Goal: Task Accomplishment & Management: Manage account settings

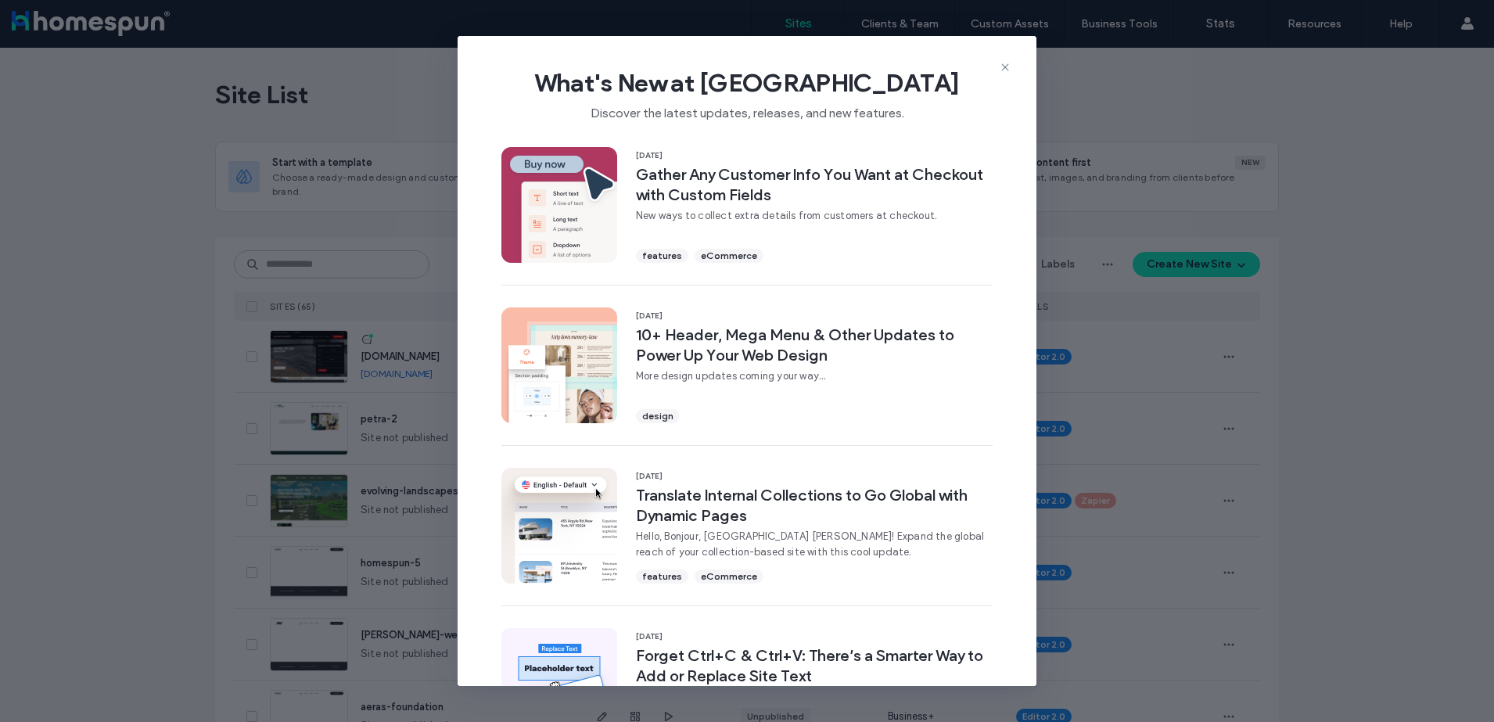
click at [248, 217] on div "What's New at Duda Discover the latest updates, releases, and new features. 11 …" at bounding box center [747, 361] width 1494 height 722
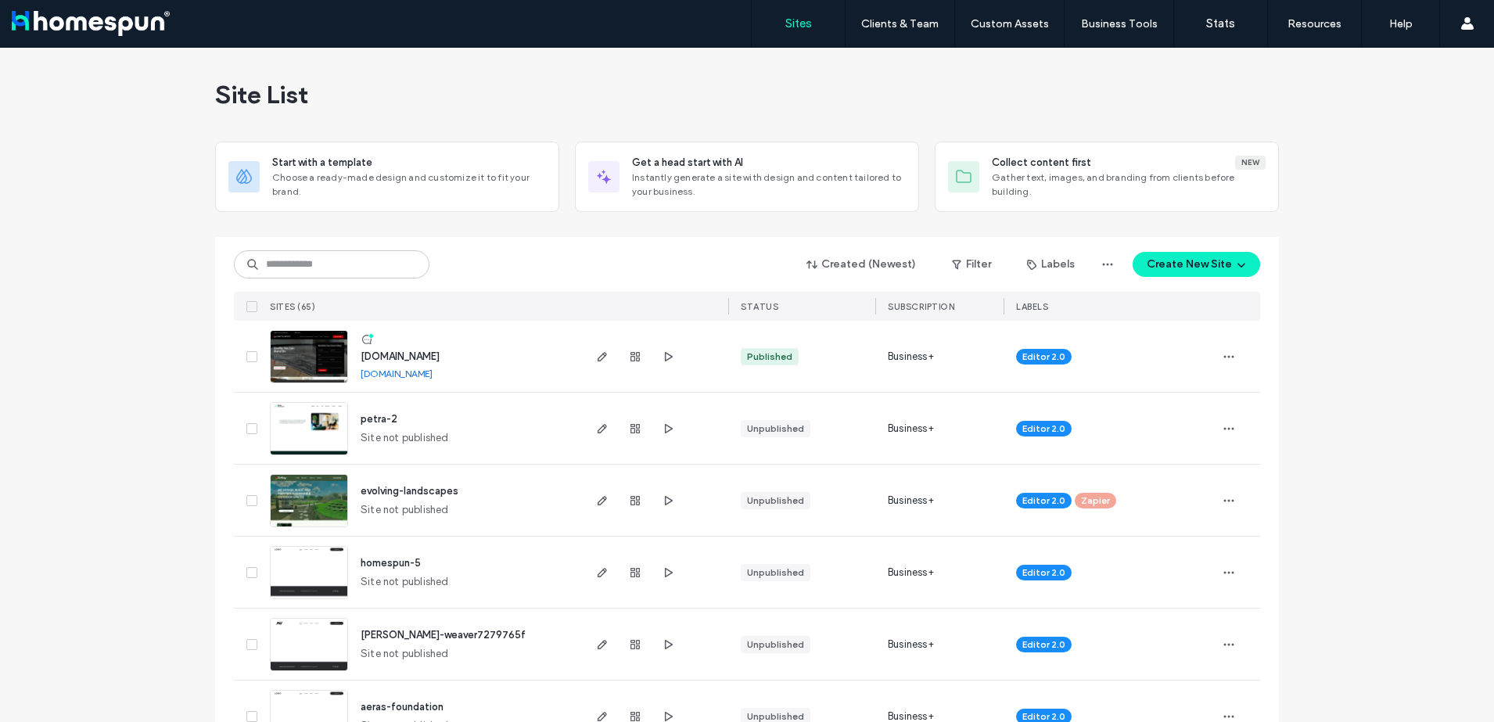
click at [399, 372] on link "[DOMAIN_NAME]" at bounding box center [397, 374] width 72 height 12
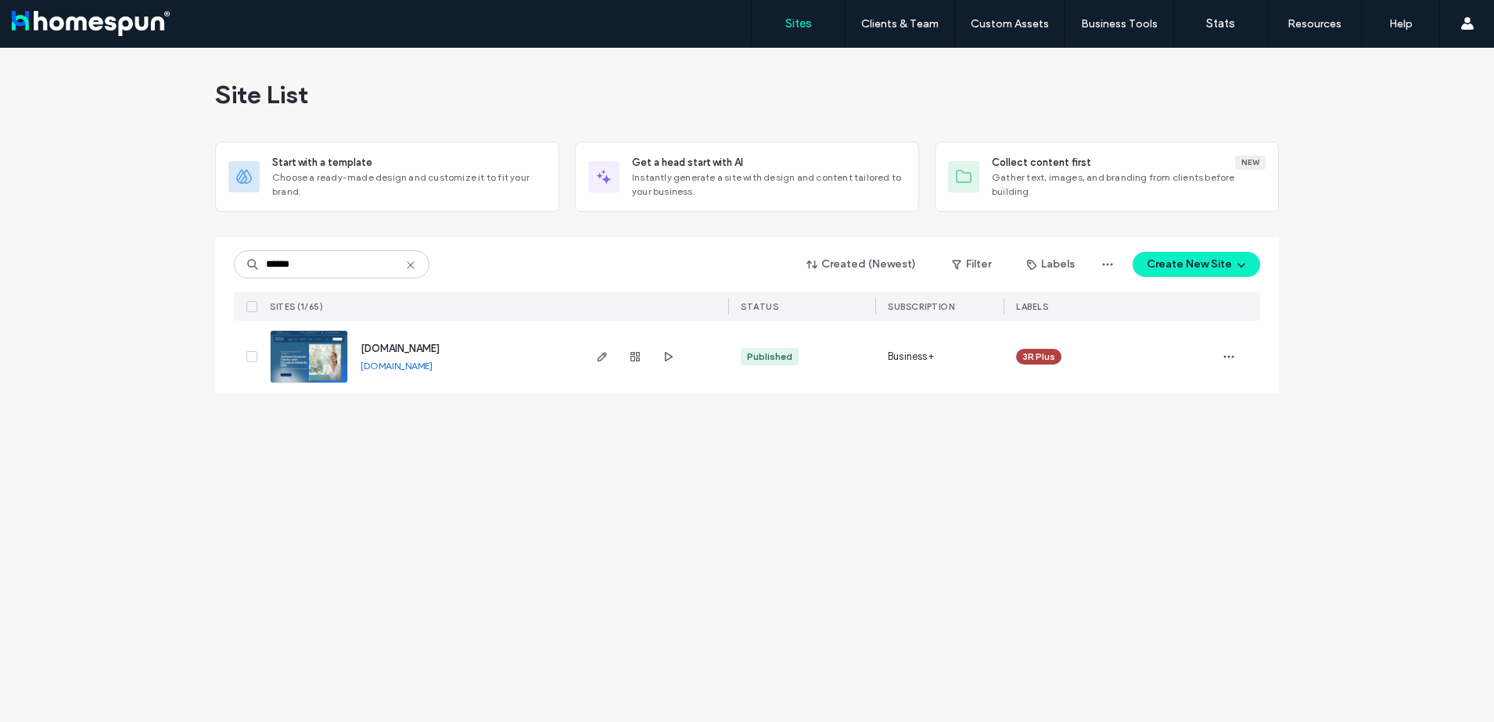
type input "******"
click at [594, 362] on span "button" at bounding box center [602, 356] width 19 height 19
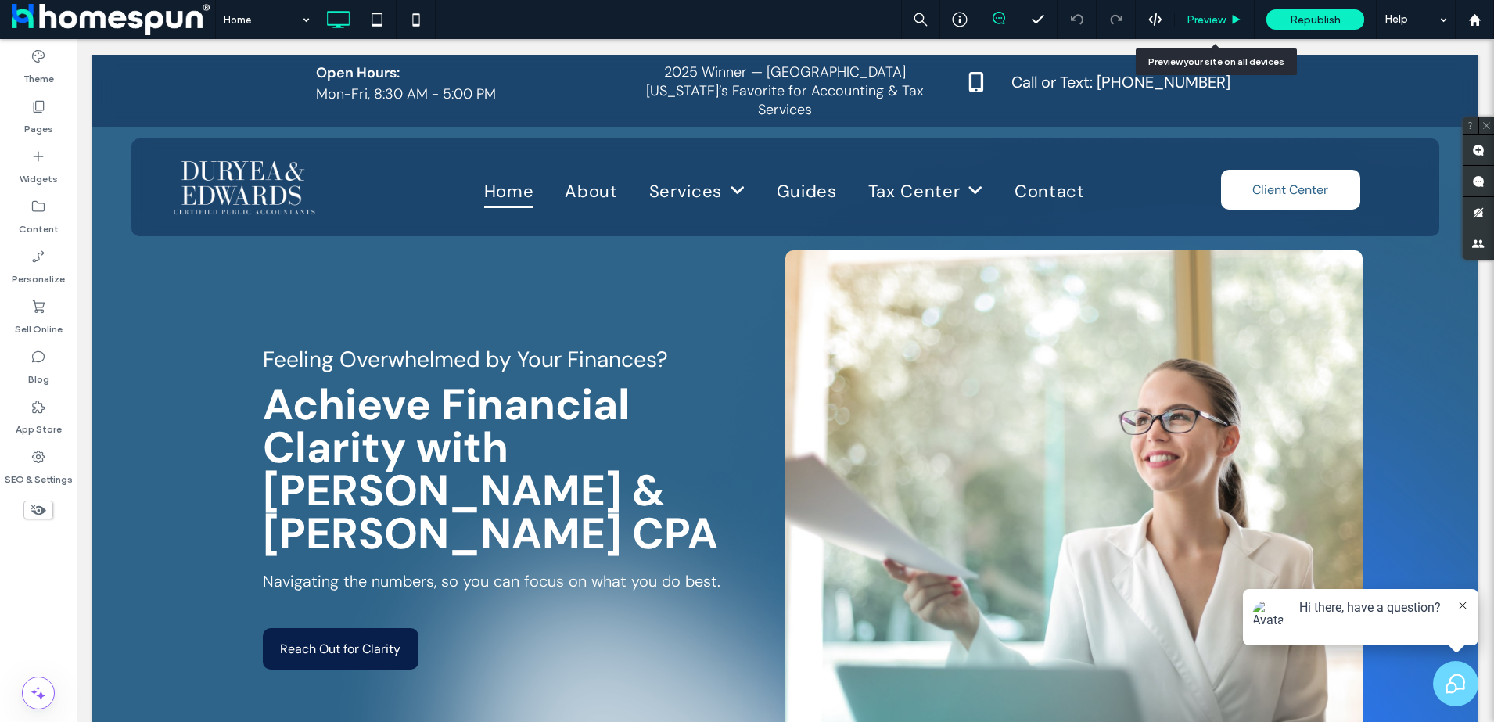
click at [1197, 4] on div "Preview" at bounding box center [1215, 19] width 80 height 39
click at [1200, 16] on span "Preview" at bounding box center [1206, 19] width 39 height 13
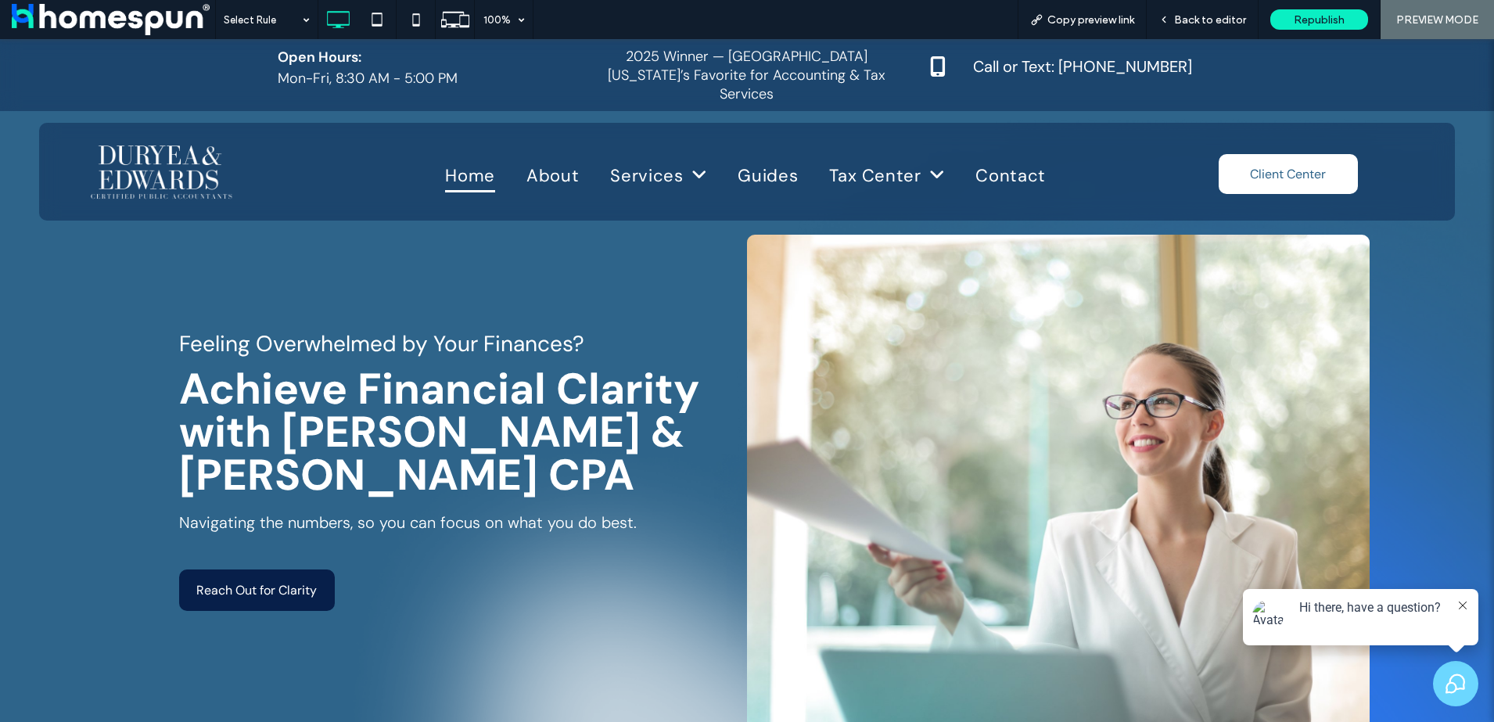
click at [31, 17] on span at bounding box center [113, 19] width 203 height 31
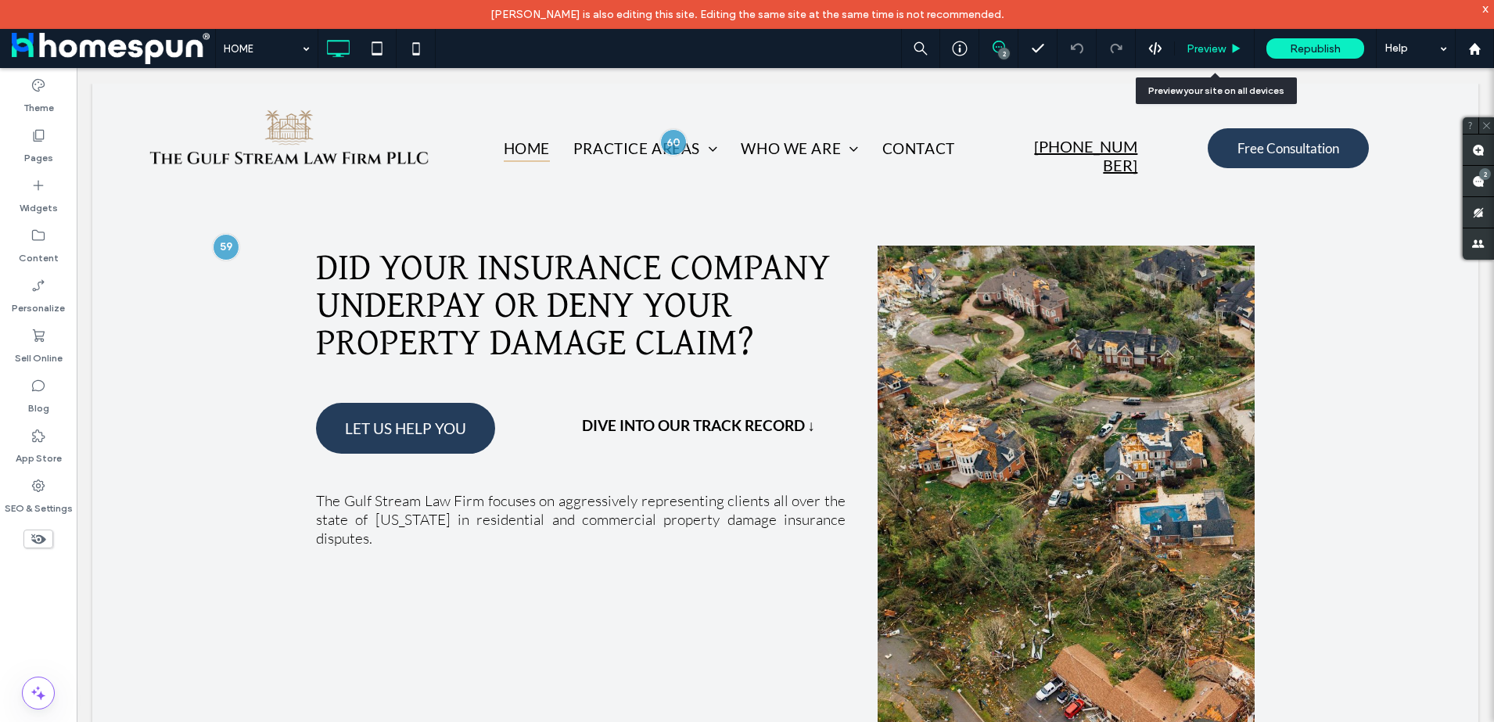
click at [1225, 46] on span "Preview" at bounding box center [1206, 48] width 39 height 13
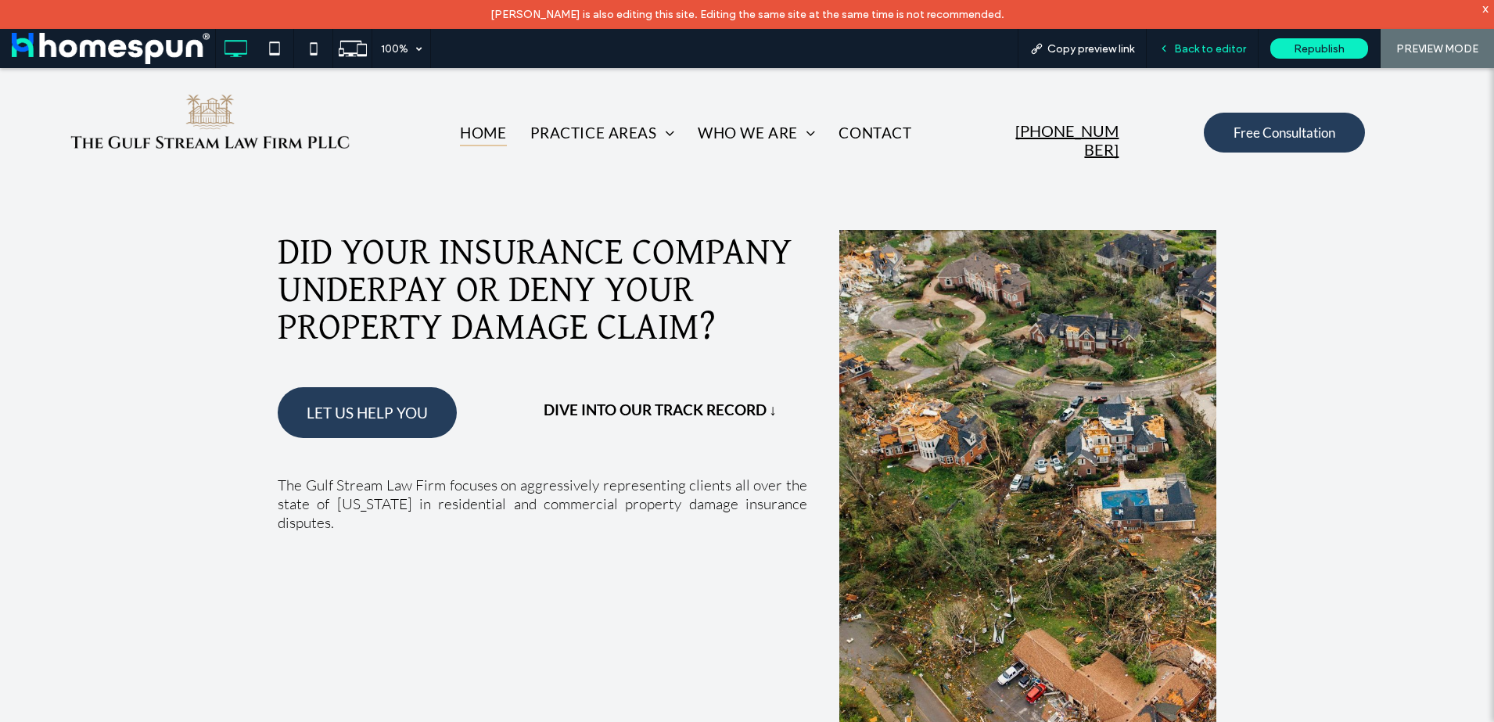
click at [1194, 56] on div "Back to editor" at bounding box center [1203, 48] width 112 height 39
click at [1166, 44] on icon at bounding box center [1163, 48] width 11 height 11
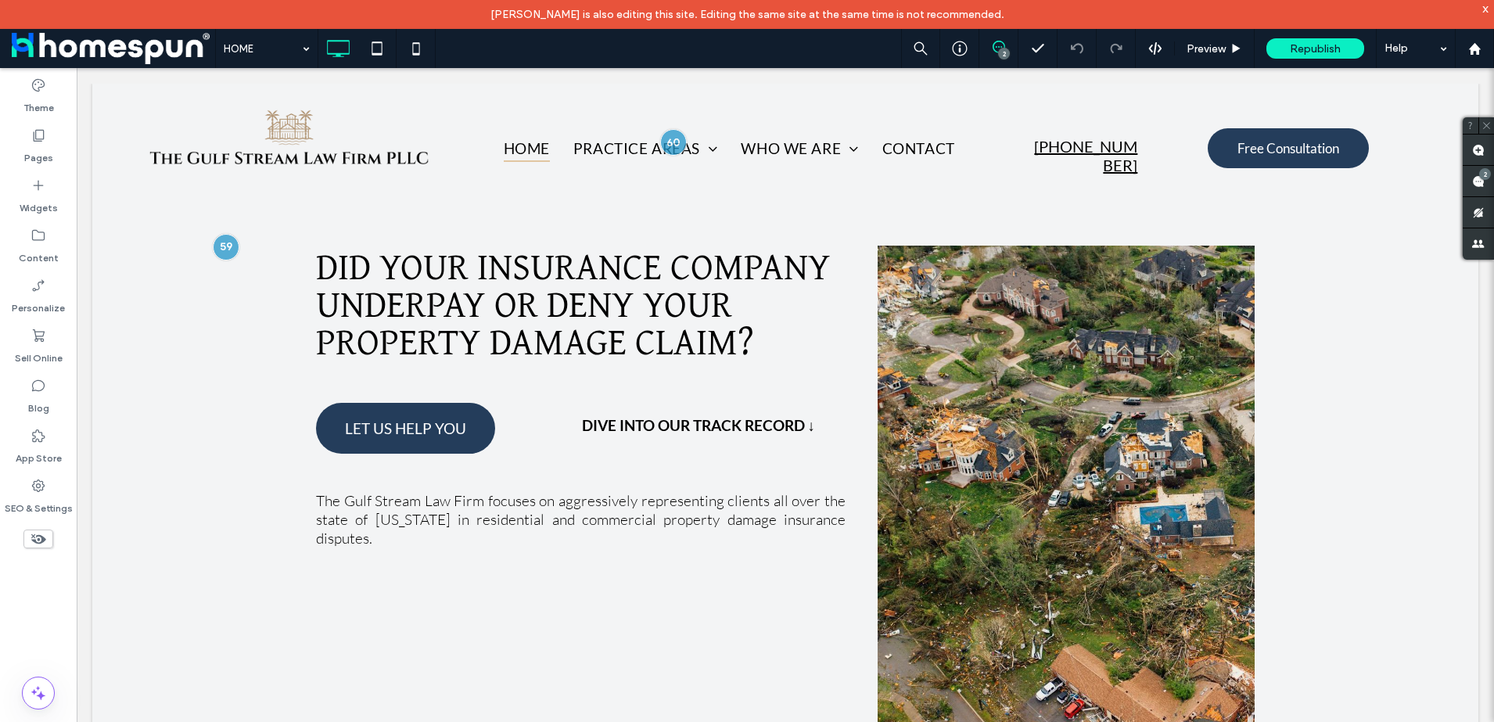
click at [1008, 48] on div "2" at bounding box center [1004, 54] width 12 height 12
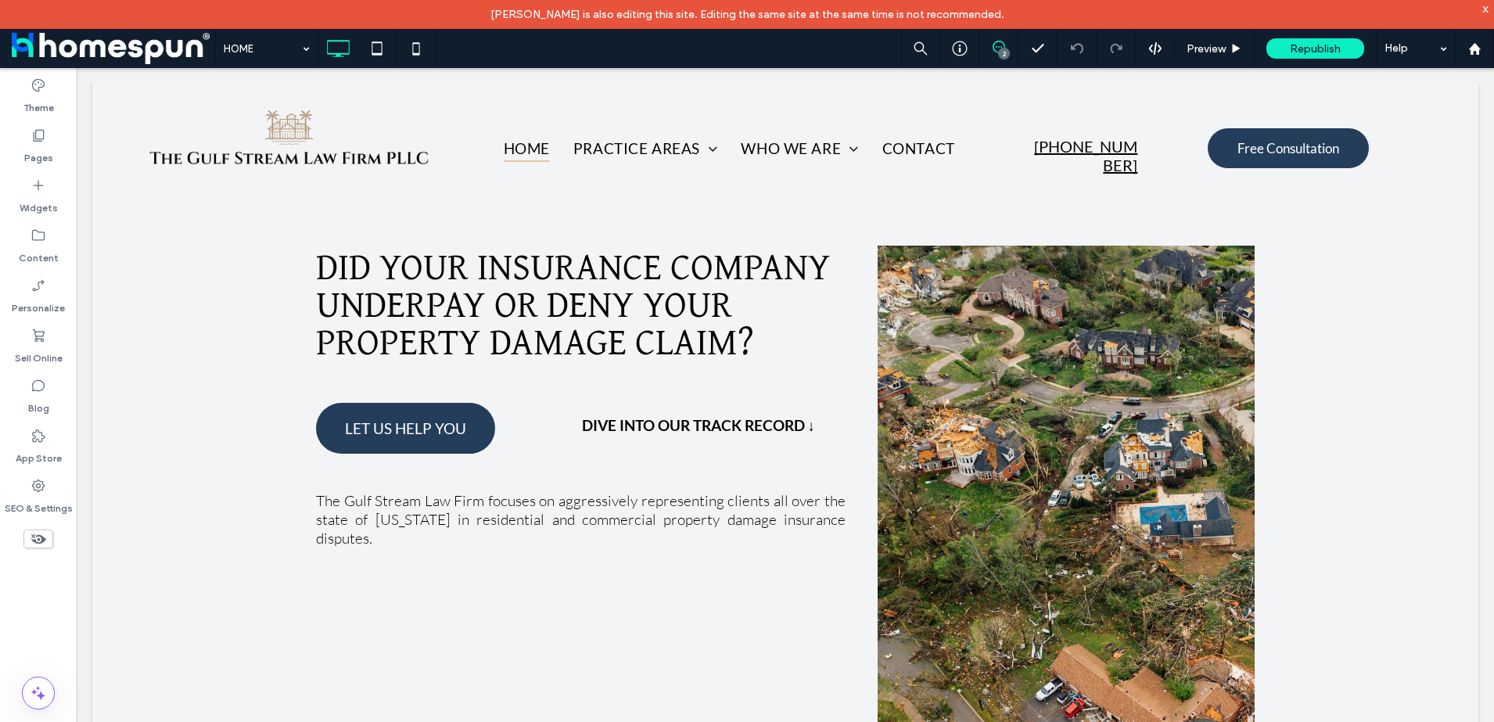
click at [998, 48] on icon at bounding box center [999, 47] width 13 height 13
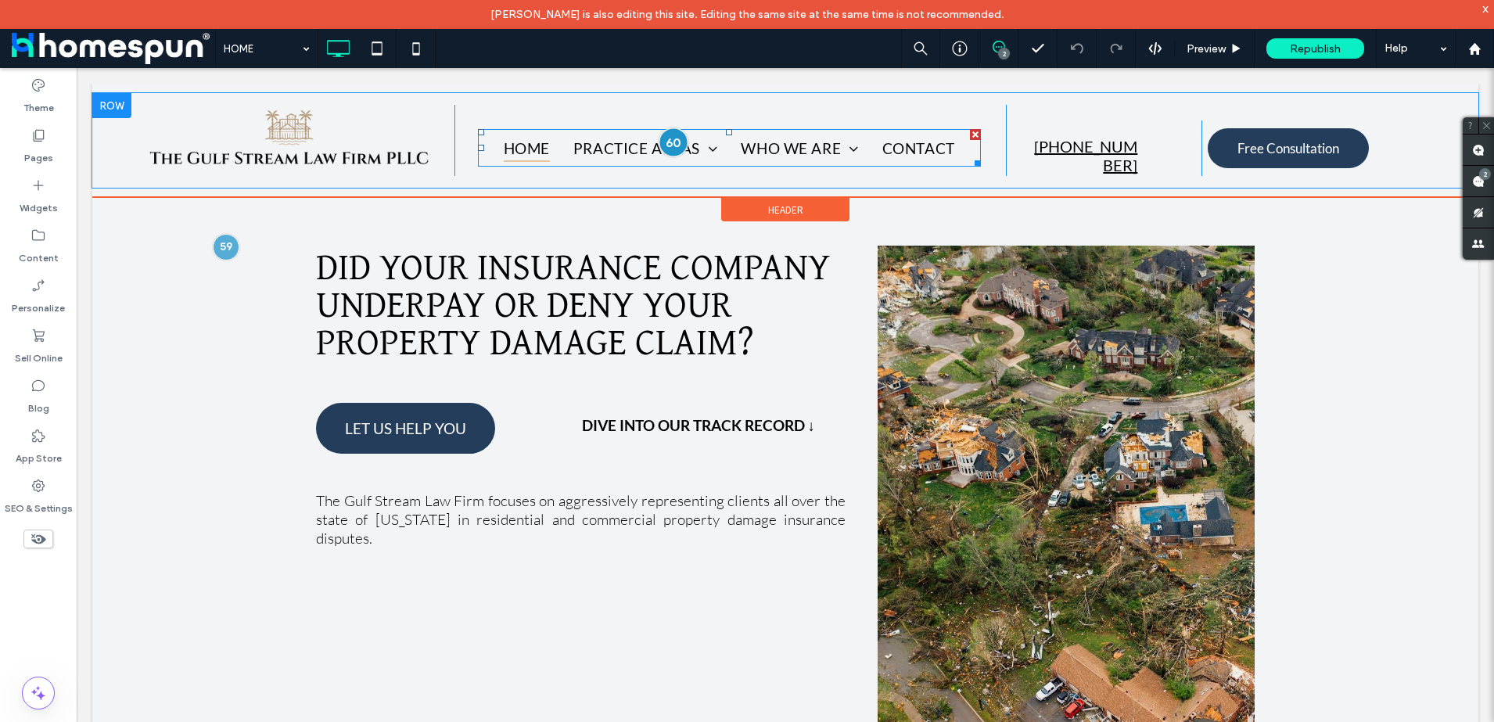
click at [674, 141] on div at bounding box center [673, 141] width 29 height 29
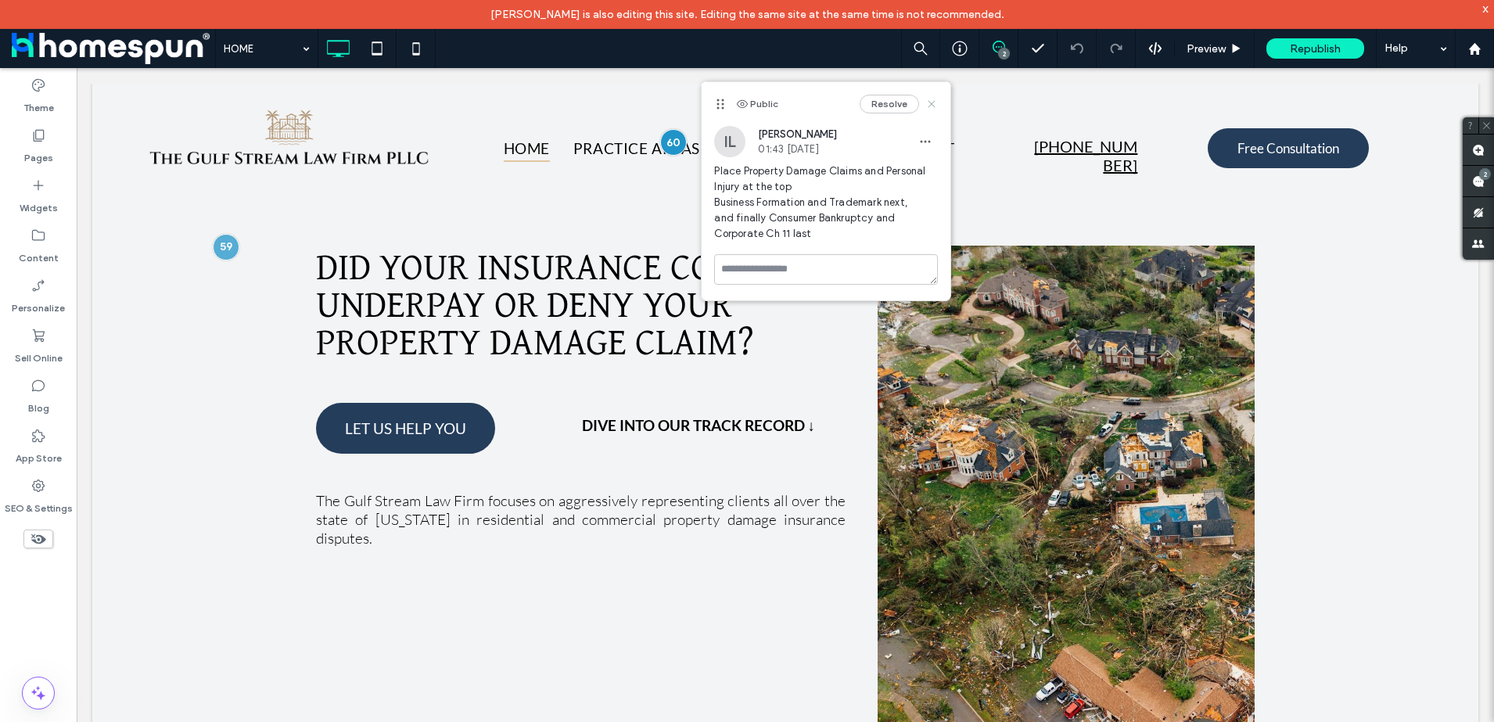
drag, startPoint x: 933, startPoint y: 103, endPoint x: 836, endPoint y: 45, distance: 113.3
click at [933, 104] on use at bounding box center [931, 103] width 7 height 7
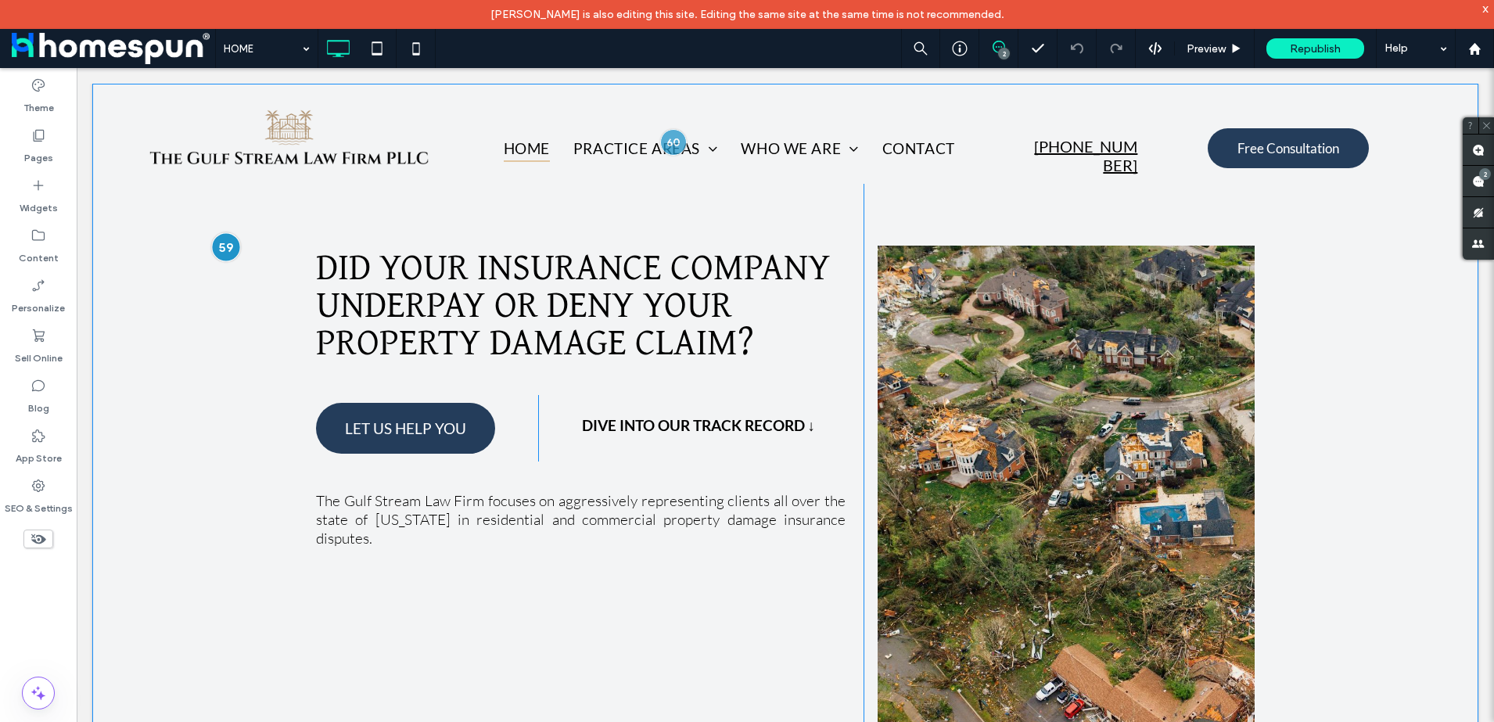
click at [232, 248] on div at bounding box center [226, 246] width 29 height 29
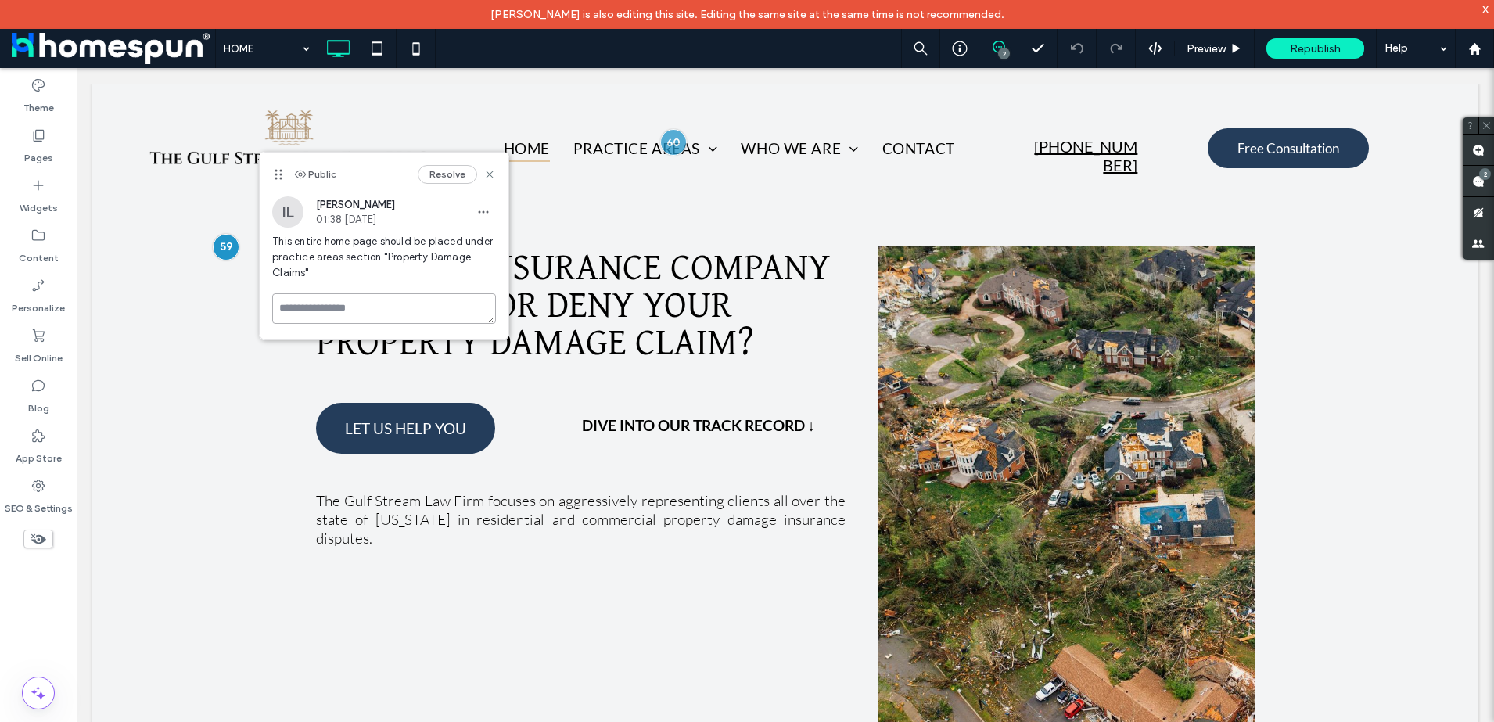
click at [299, 293] on textarea at bounding box center [384, 308] width 224 height 31
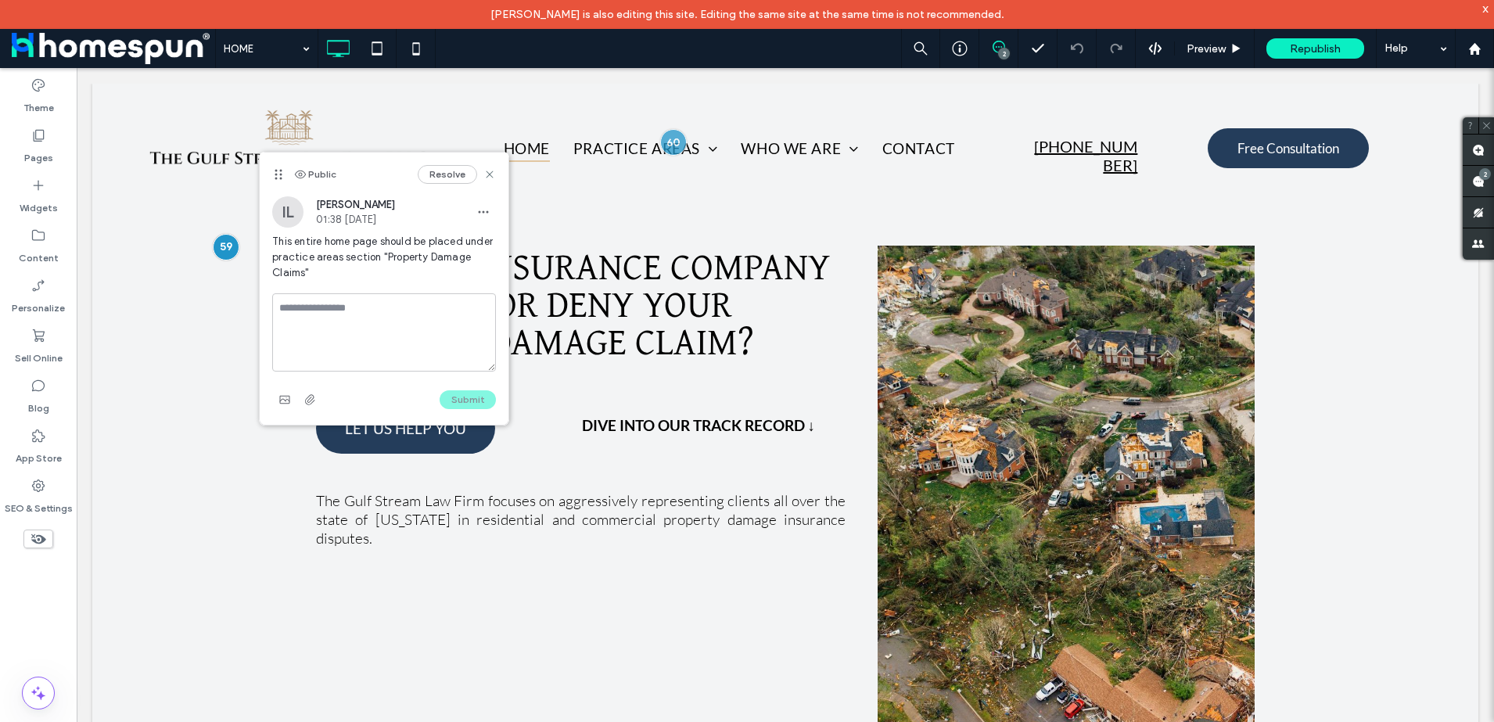
click at [364, 277] on span "This entire home page should be placed under practice areas section "Property D…" at bounding box center [384, 257] width 224 height 47
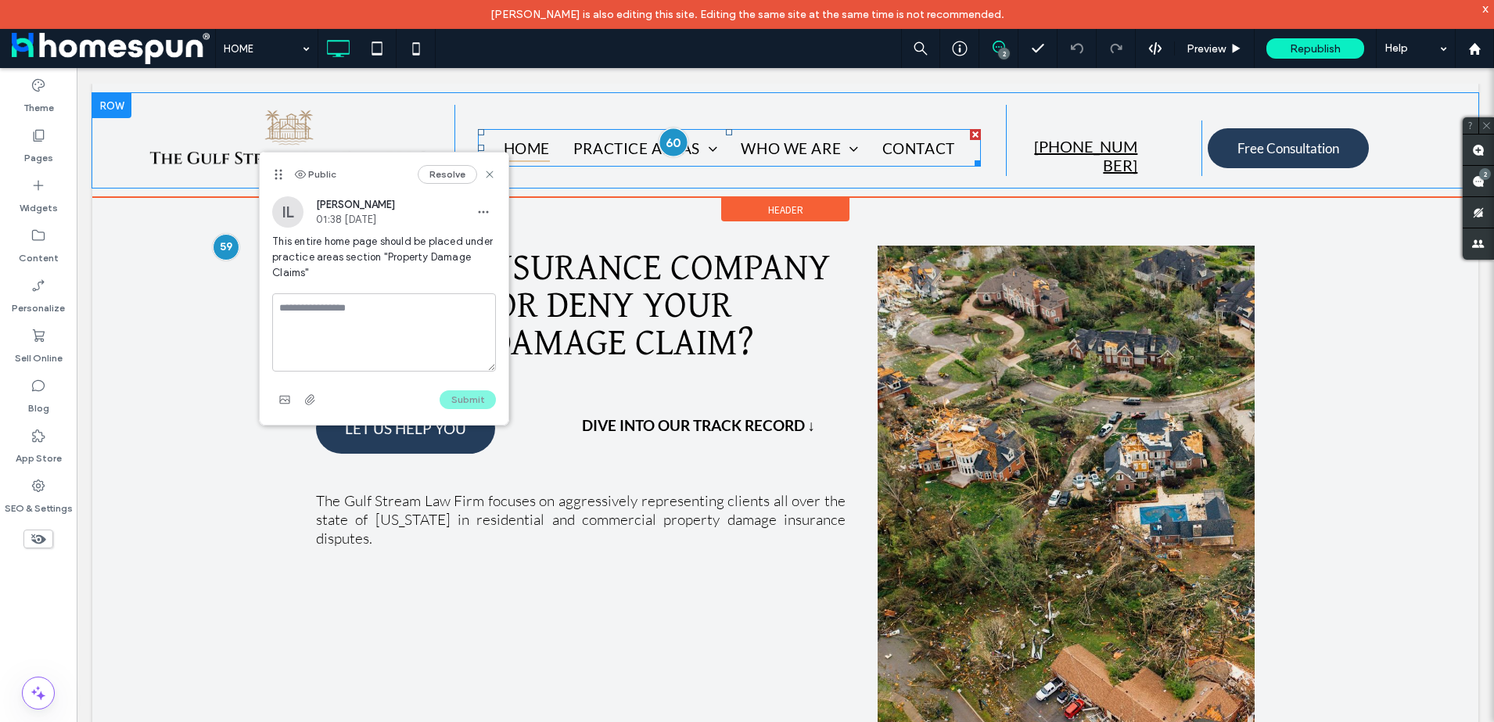
click at [661, 138] on div at bounding box center [673, 141] width 29 height 29
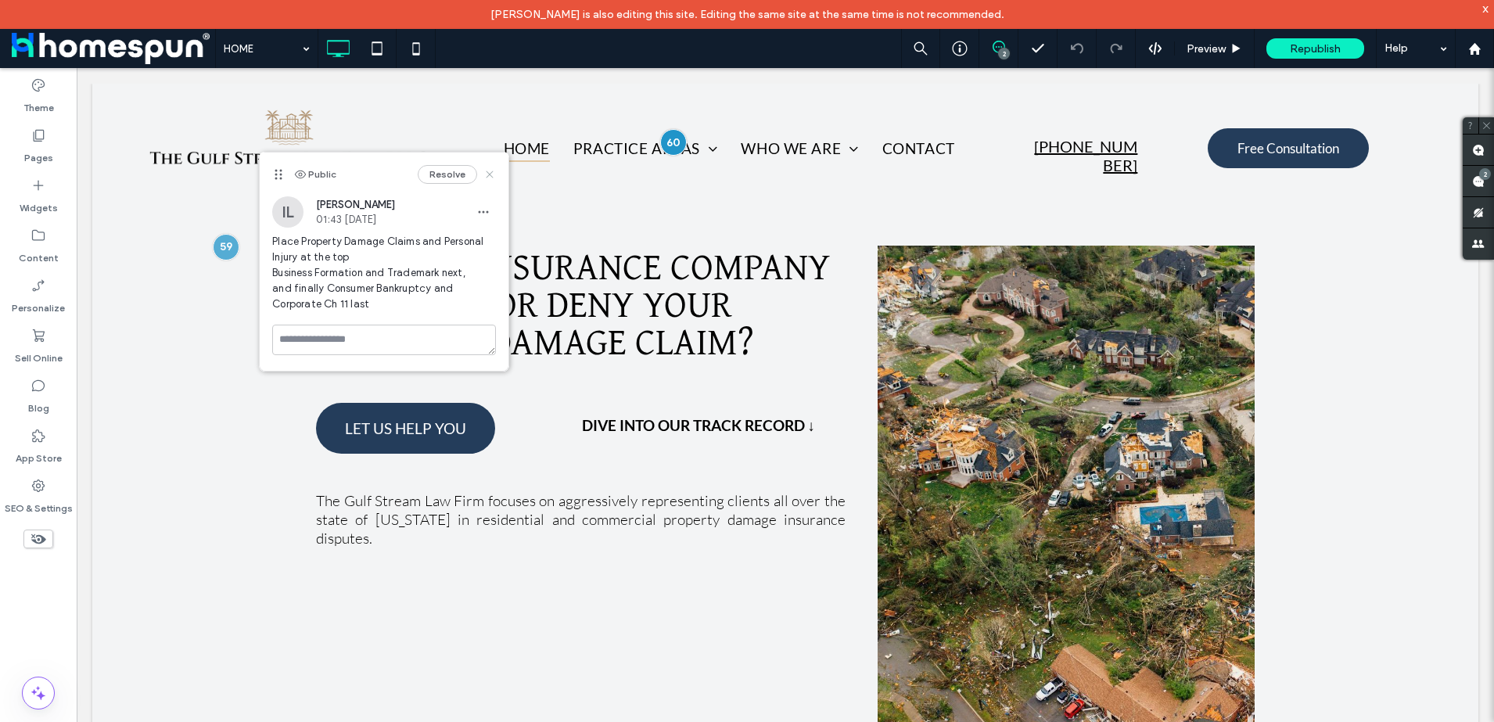
drag, startPoint x: 483, startPoint y: 175, endPoint x: 444, endPoint y: 108, distance: 77.8
click at [483, 175] on icon at bounding box center [489, 174] width 13 height 13
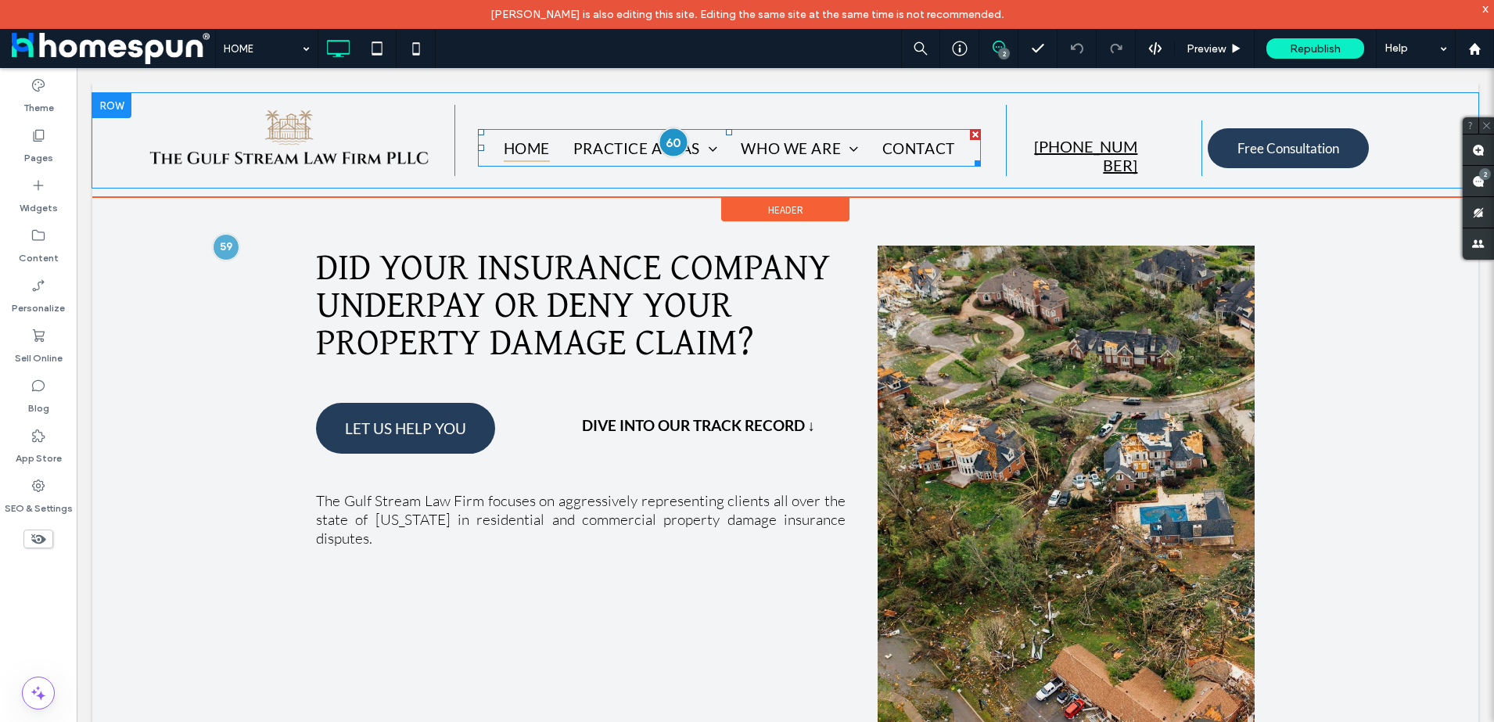
click at [661, 145] on div at bounding box center [673, 141] width 29 height 29
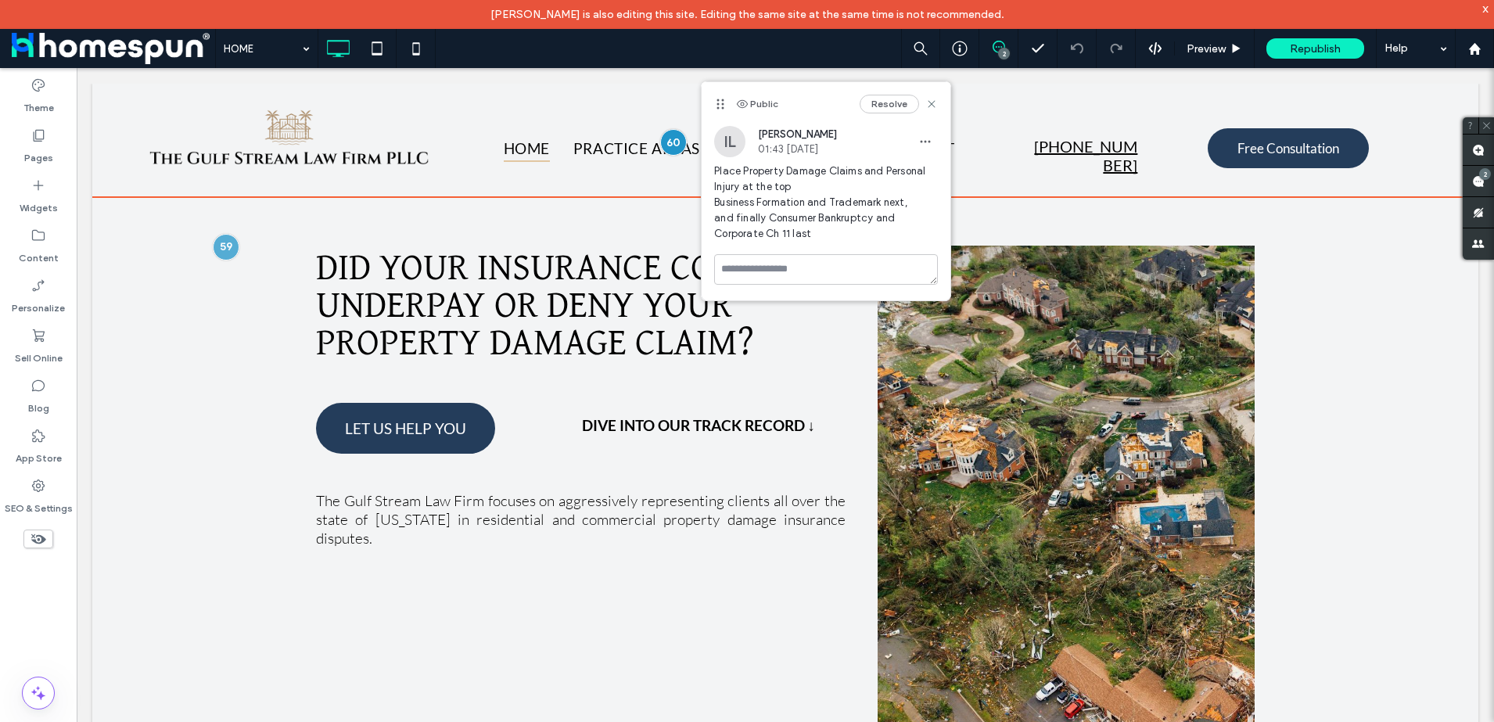
click at [577, 88] on div "Click To Paste HOME PRACTICE AREAS Consumer Bankruptcy Business Formation Perso…" at bounding box center [785, 140] width 1386 height 113
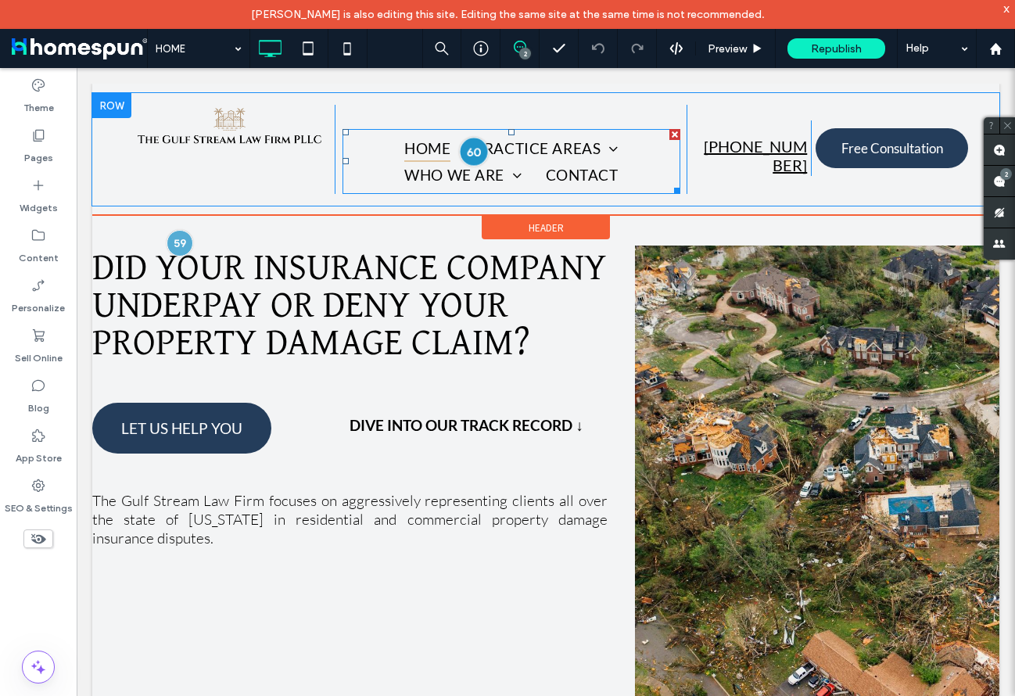
click at [464, 151] on div at bounding box center [474, 151] width 29 height 29
